Goal: Answer question/provide support: Share knowledge or assist other users

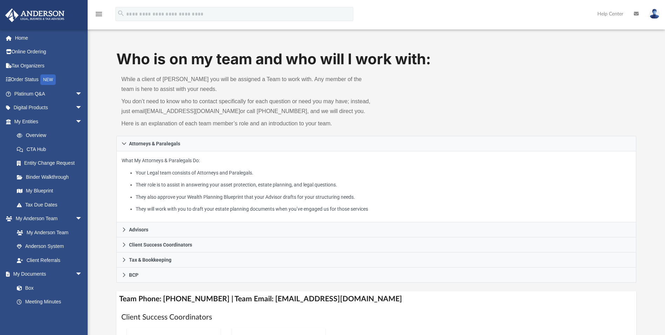
click at [653, 13] on img at bounding box center [655, 14] width 11 height 10
click at [610, 15] on link "Help Center" at bounding box center [610, 14] width 36 height 28
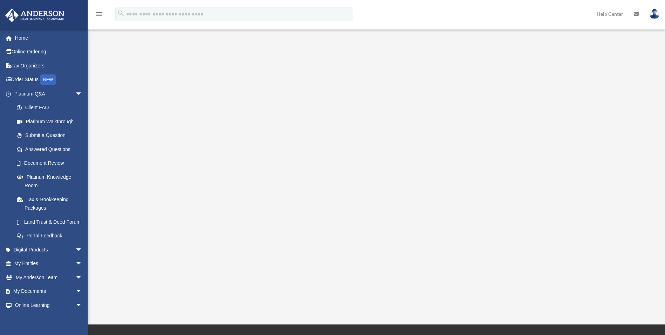
click at [103, 11] on icon "menu" at bounding box center [99, 14] width 8 height 8
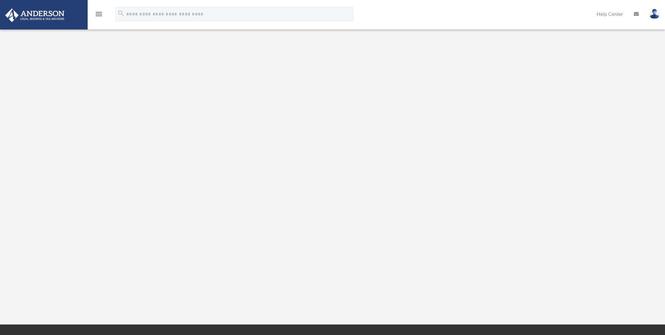
click at [103, 11] on icon "menu" at bounding box center [99, 14] width 8 height 8
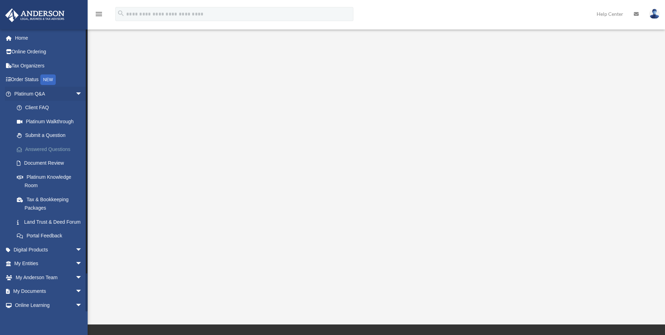
click at [48, 147] on link "Answered Questions" at bounding box center [51, 149] width 83 height 14
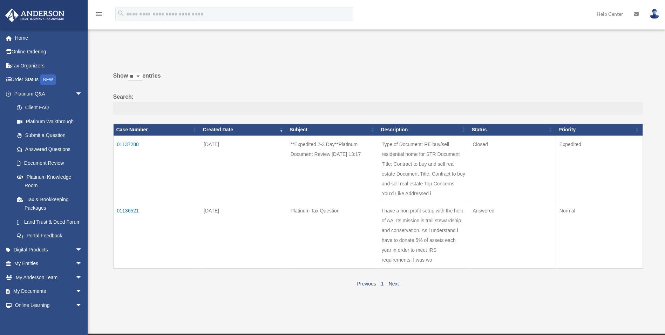
click at [129, 142] on td "01137288" at bounding box center [156, 168] width 87 height 66
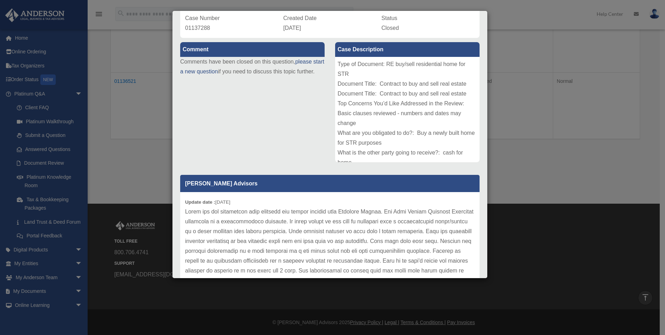
scroll to position [4, 0]
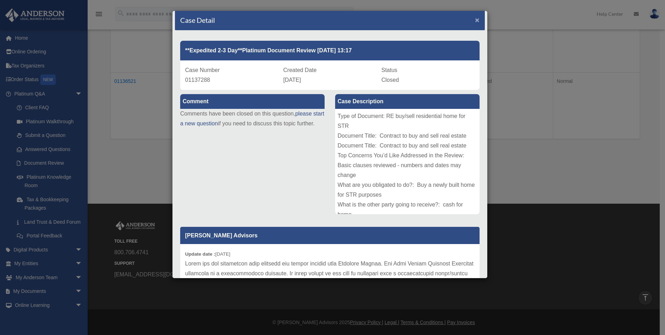
click at [475, 18] on span "×" at bounding box center [477, 20] width 5 height 8
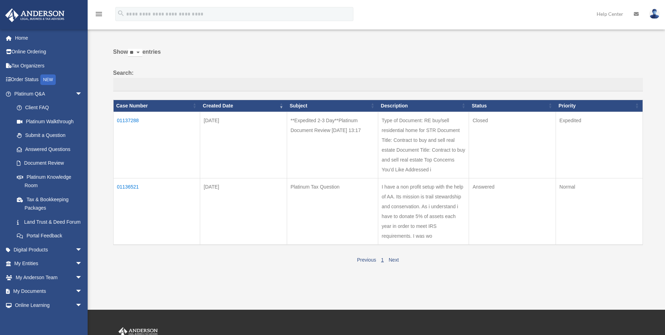
scroll to position [0, 0]
